Goal: Register for event/course

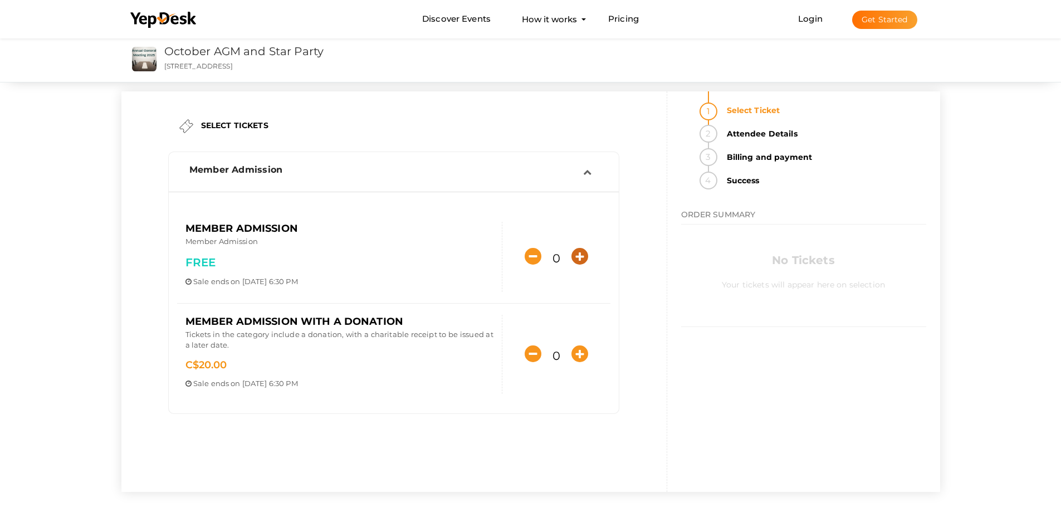
click at [581, 257] on icon "button" at bounding box center [579, 256] width 17 height 17
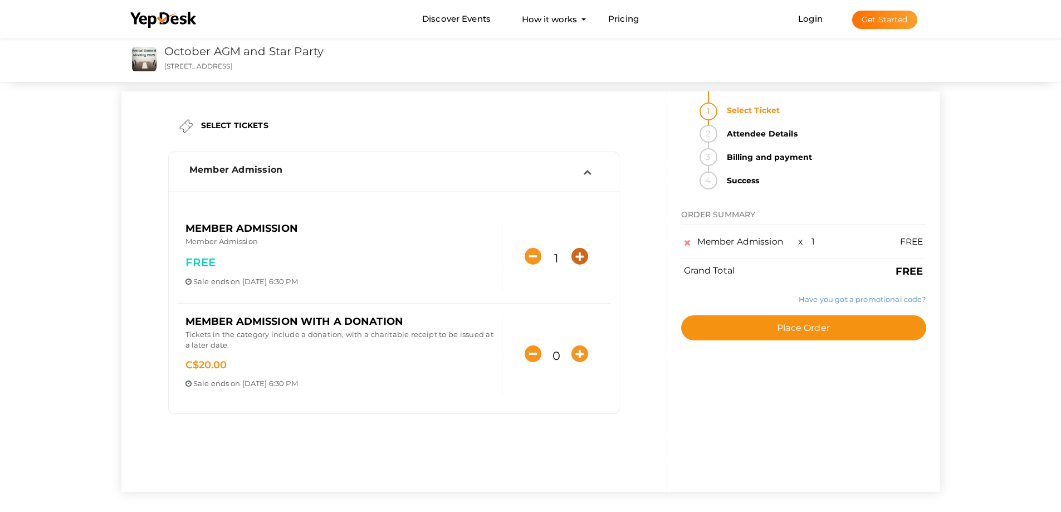
click at [578, 256] on icon "button" at bounding box center [579, 256] width 17 height 17
type input "4"
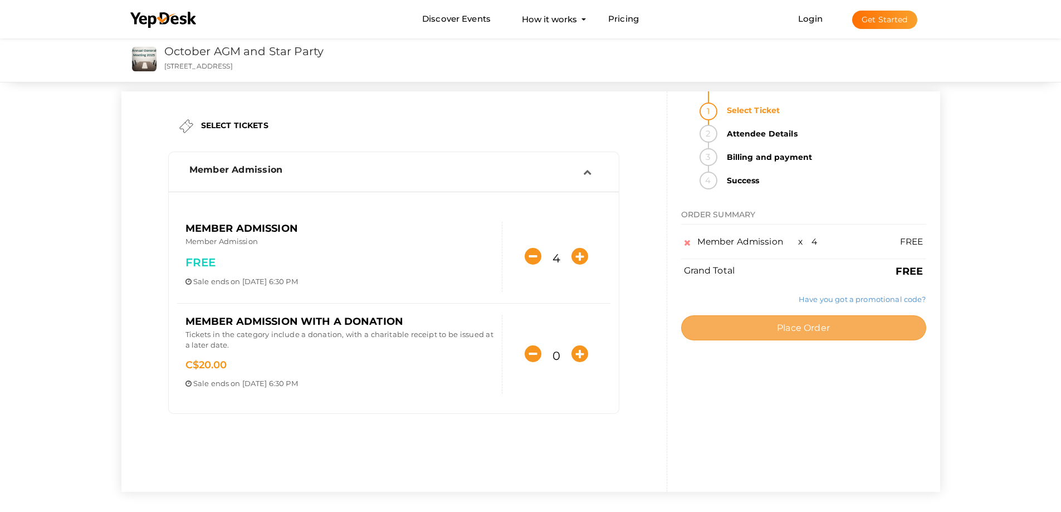
click at [809, 331] on span "Place Order" at bounding box center [803, 327] width 53 height 11
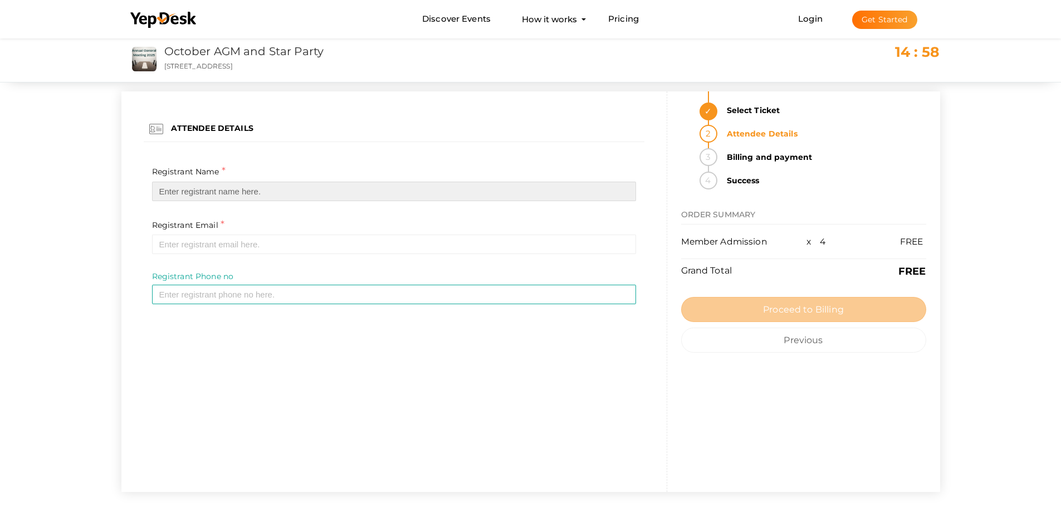
click at [218, 188] on input "text" at bounding box center [394, 191] width 484 height 19
type input "[PERSON_NAME]"
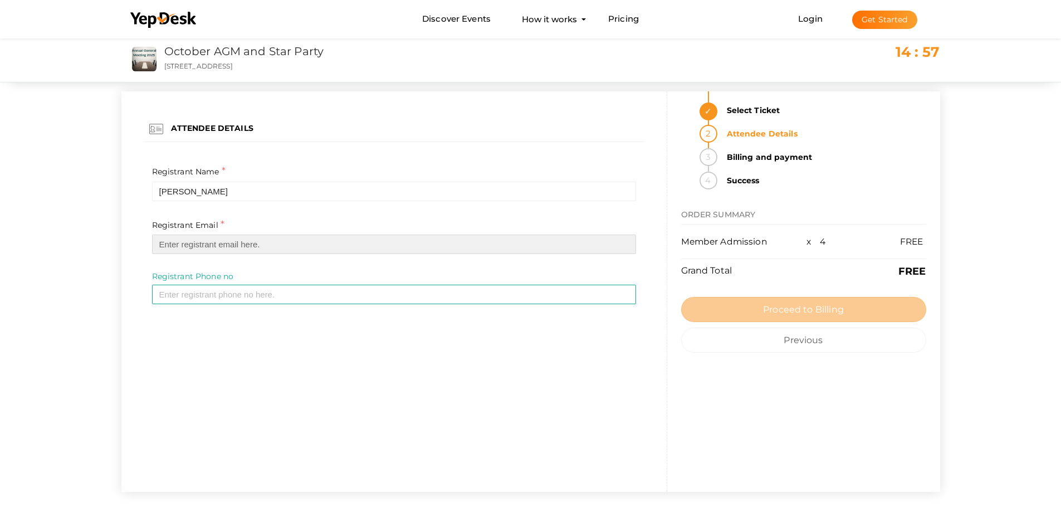
type input "[EMAIL_ADDRESS][DOMAIN_NAME]"
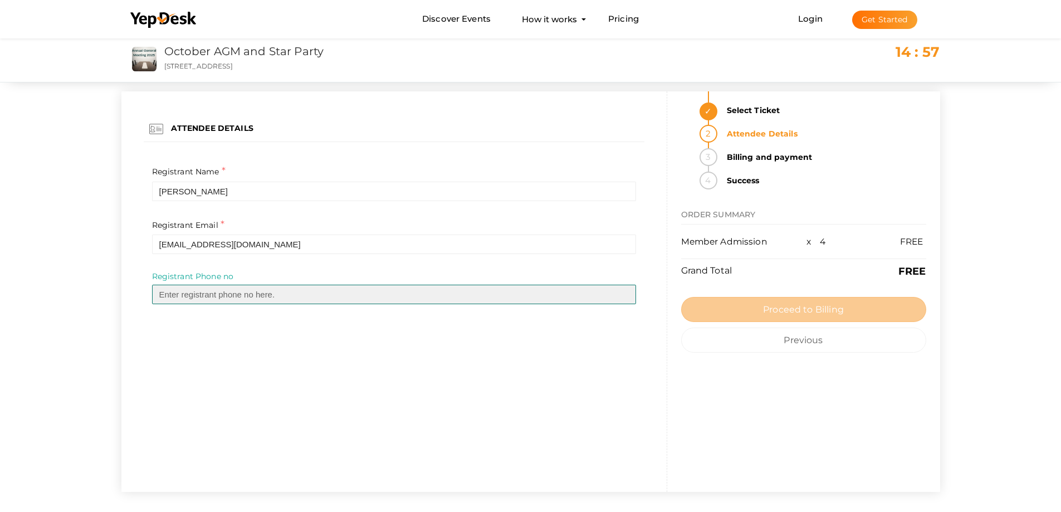
type input "2508969756"
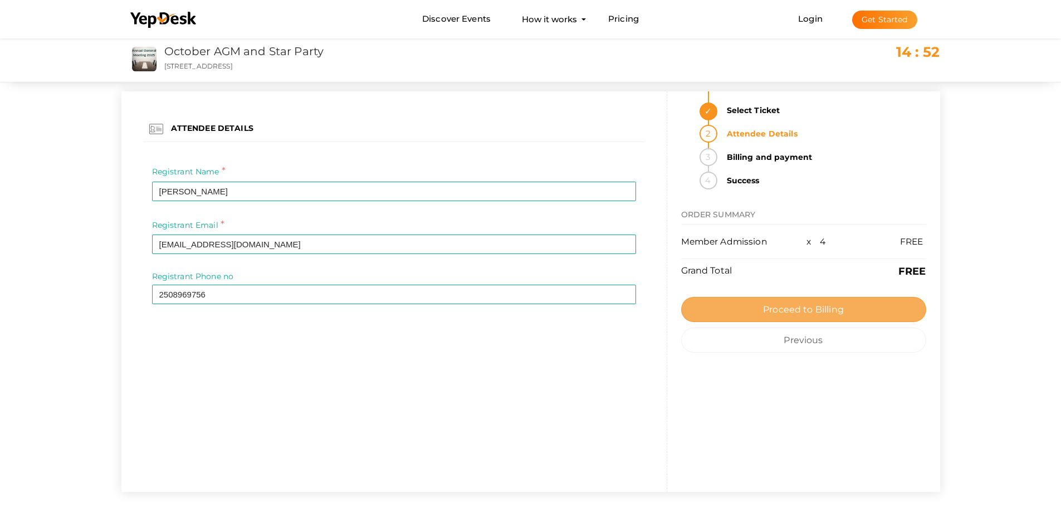
click at [786, 307] on span "Proceed to Billing" at bounding box center [803, 309] width 81 height 11
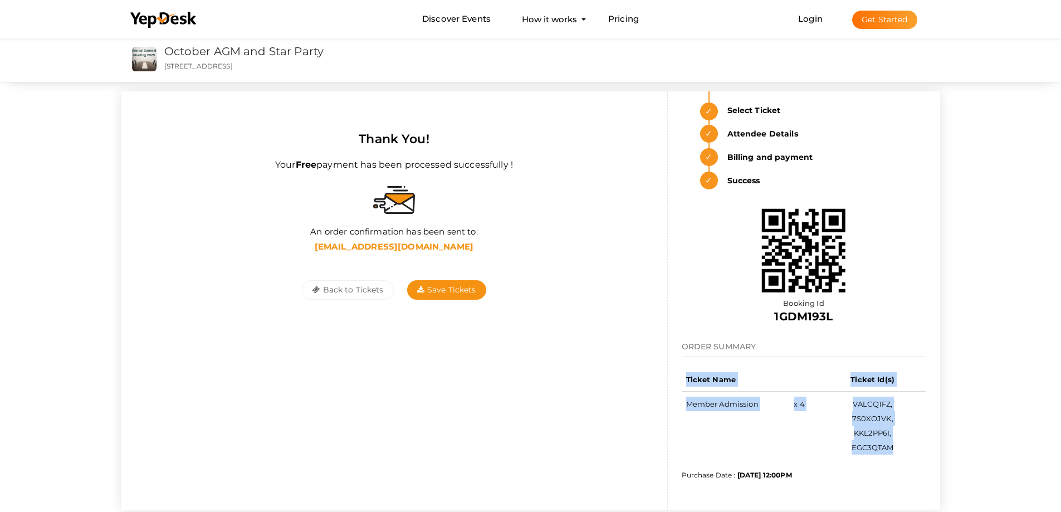
drag, startPoint x: 680, startPoint y: 379, endPoint x: 902, endPoint y: 441, distance: 230.3
click at [902, 441] on div "Select Ticket Attendee Details Billing and payment Success Booking Id 1GDM193L …" at bounding box center [803, 300] width 273 height 419
click at [638, 235] on div "An order confirmation has been sent to: goldensunkist@gmail.com" at bounding box center [394, 241] width 518 height 30
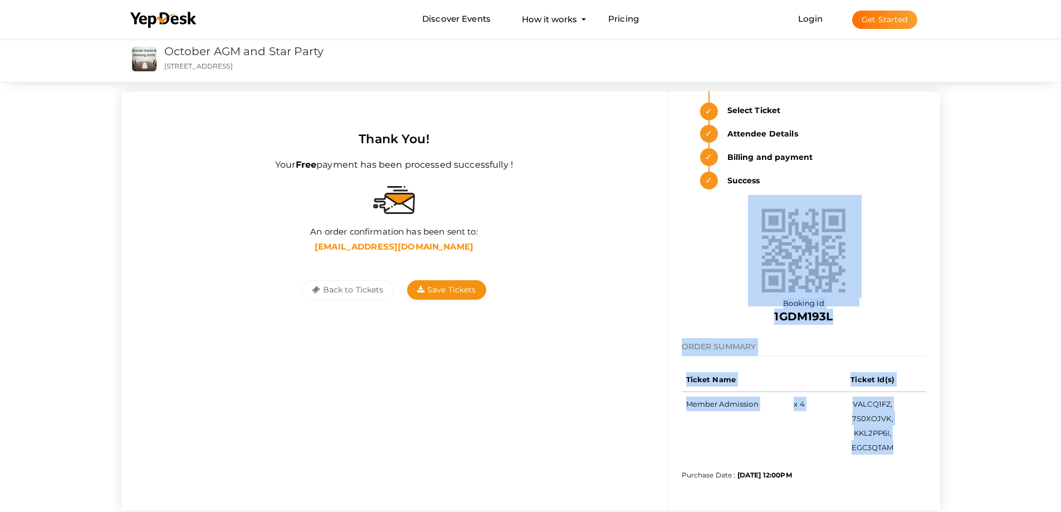
drag, startPoint x: 718, startPoint y: 203, endPoint x: 914, endPoint y: 448, distance: 313.8
click at [914, 448] on div "Select Ticket Attendee Details Billing and payment Success Booking Id 1GDM193L …" at bounding box center [803, 300] width 273 height 419
